Goal: Information Seeking & Learning: Compare options

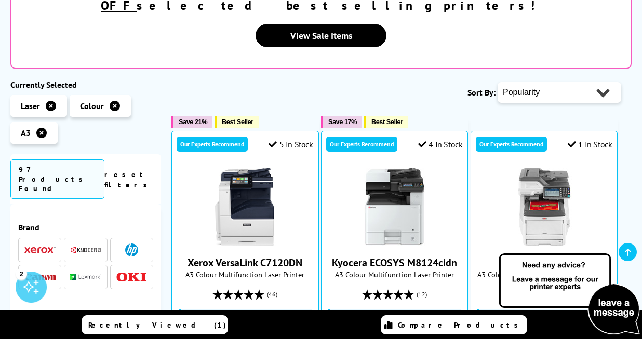
scroll to position [299, 0]
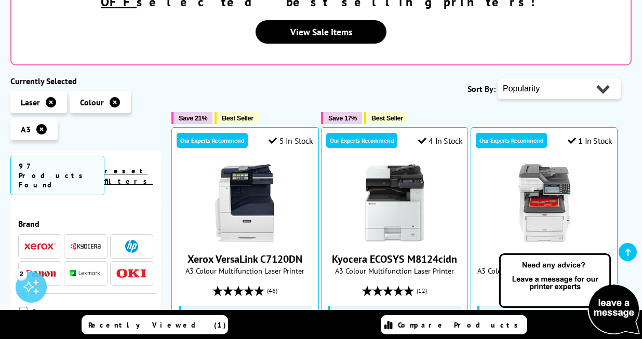
click at [557, 78] on select "Popularity Rating Price - Low to High Price - High to Low Running Costs - Low t…" at bounding box center [560, 88] width 124 height 21
select select "Price Ascending"
click at [498, 78] on select "Popularity Rating Price - Low to High Price - High to Low Running Costs - Low t…" at bounding box center [560, 88] width 124 height 21
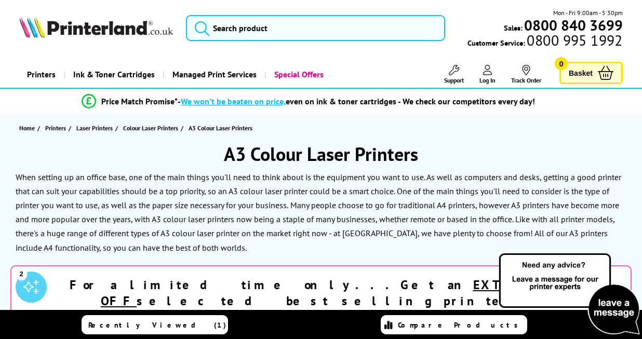
click at [481, 143] on h1 "A3 Colour Laser Printers" at bounding box center [320, 154] width 621 height 24
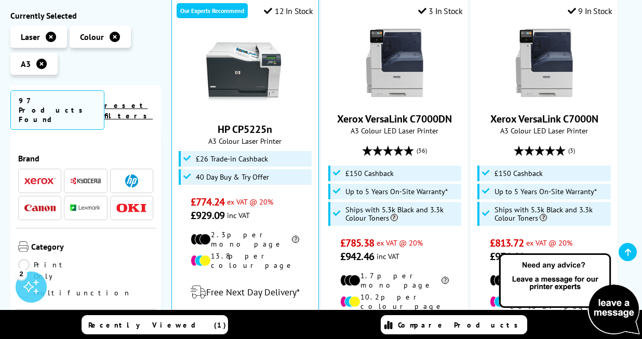
scroll to position [854, 0]
